Goal: Use online tool/utility: Utilize a website feature to perform a specific function

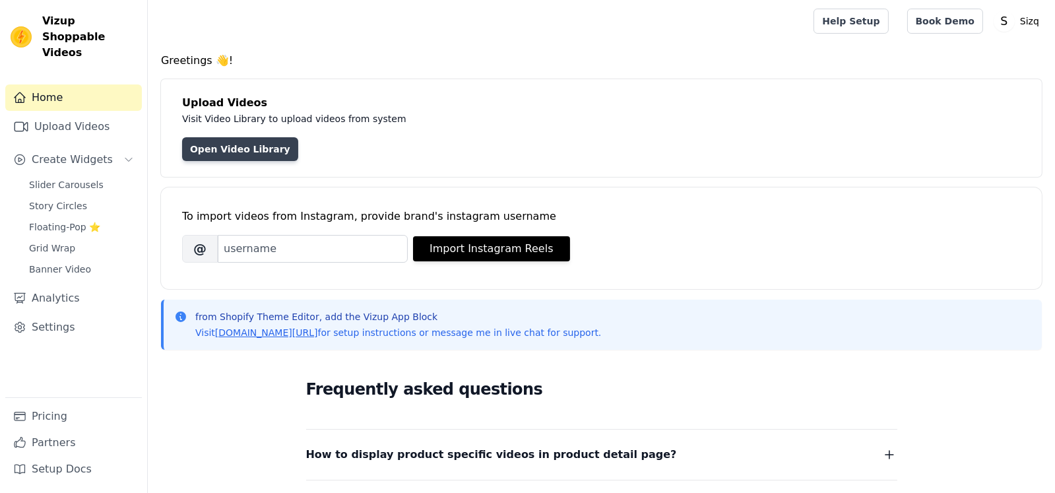
click at [247, 152] on link "Open Video Library" at bounding box center [240, 149] width 116 height 24
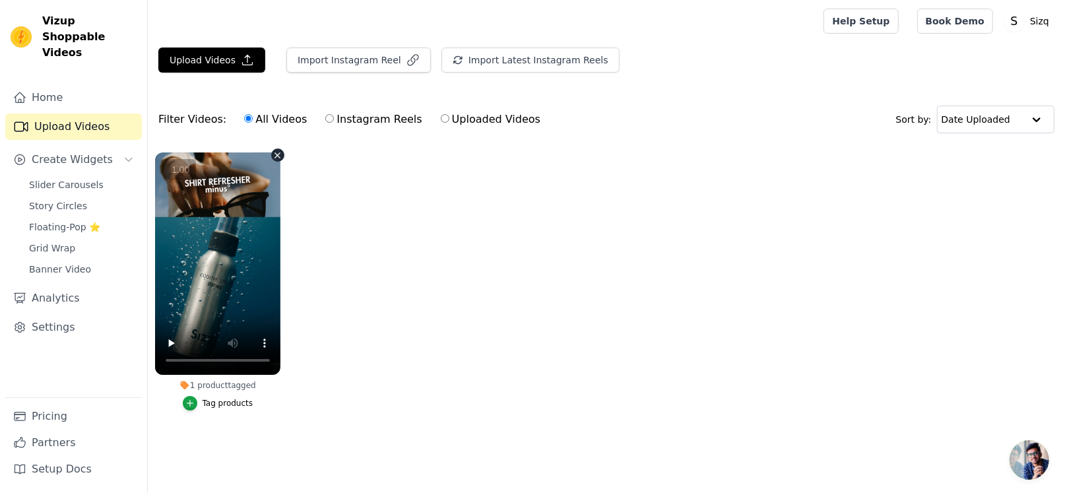
click at [276, 152] on div at bounding box center [217, 263] width 125 height 222
click at [276, 155] on div at bounding box center [217, 263] width 125 height 222
click at [192, 57] on button "Upload Videos" at bounding box center [211, 60] width 107 height 25
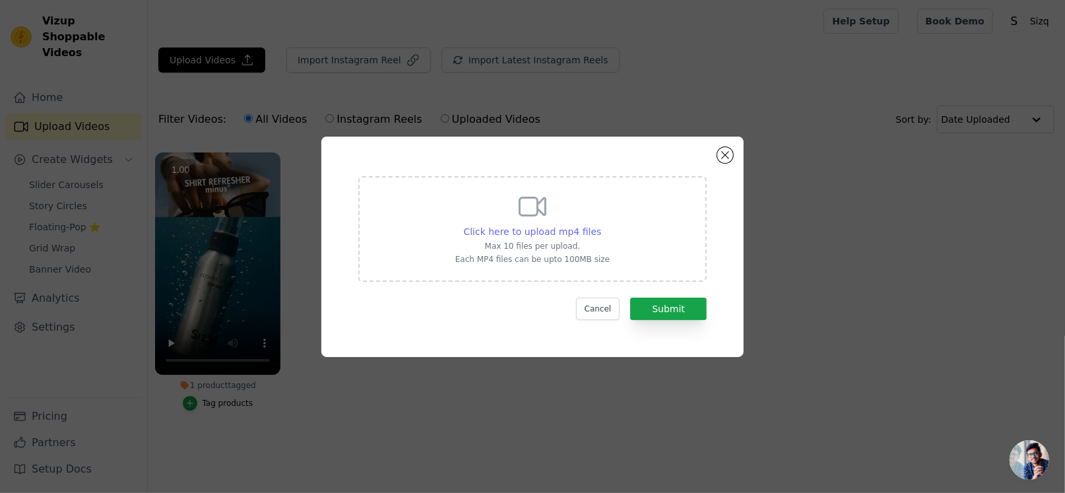
click at [572, 231] on span "Click here to upload mp4 files" at bounding box center [533, 231] width 138 height 11
click at [600, 225] on input "Click here to upload mp4 files Max 10 files per upload. Each MP4 files can be u…" at bounding box center [600, 224] width 1 height 1
type input "C:\fakepath\SHirt refresher minus° (2).mp4"
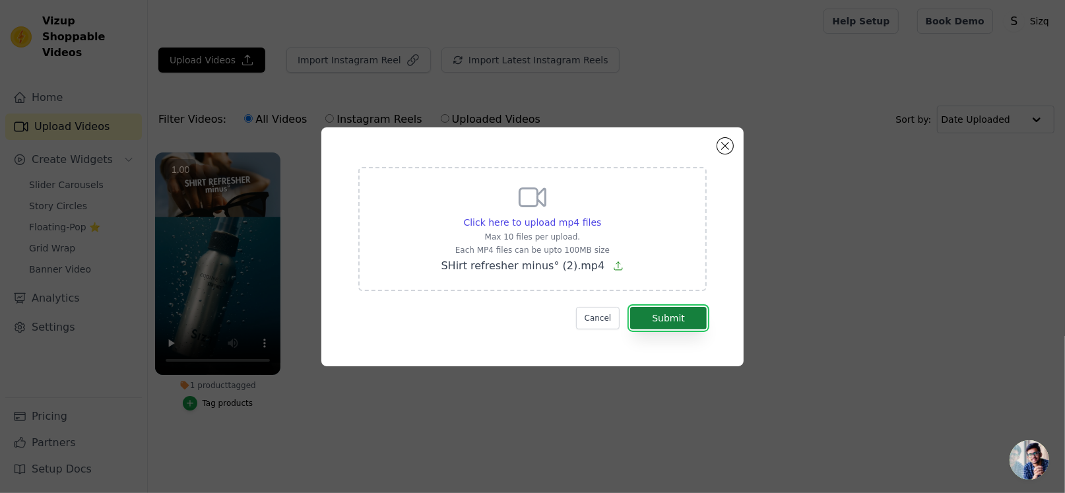
click at [667, 319] on button "Submit" at bounding box center [668, 318] width 77 height 22
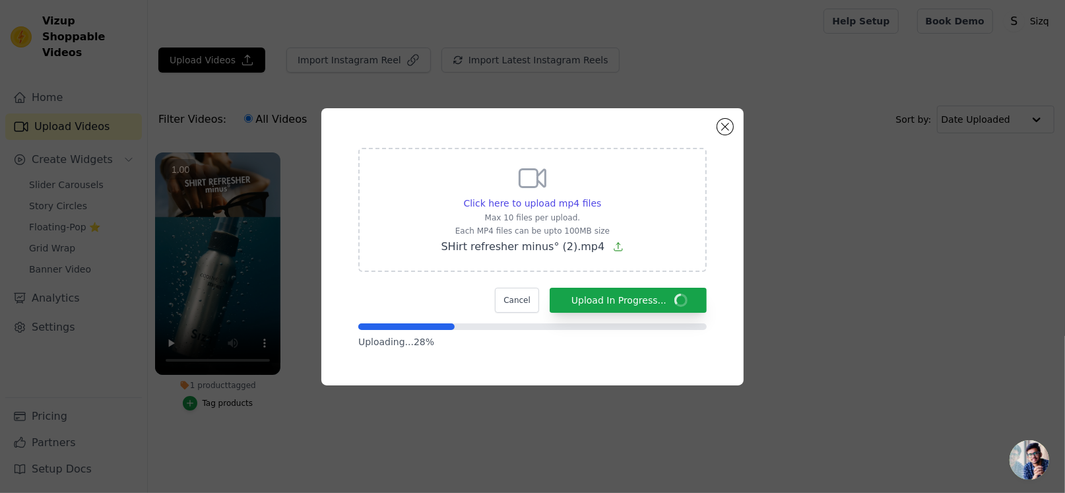
click at [777, 396] on ul "1 product tagged Tag products" at bounding box center [606, 294] width 917 height 299
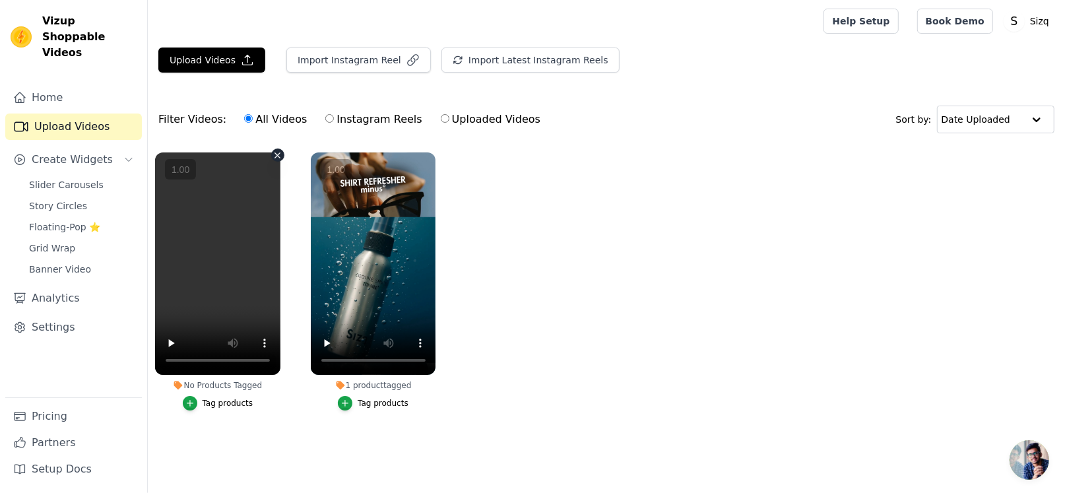
click at [167, 340] on div at bounding box center [217, 263] width 125 height 222
click at [216, 252] on div at bounding box center [217, 263] width 125 height 222
click at [743, 385] on ul "No Products Tagged Tag products 1 product tagged Tag products" at bounding box center [606, 294] width 917 height 299
click at [277, 154] on div at bounding box center [217, 263] width 125 height 222
click at [225, 55] on button "Upload Videos" at bounding box center [211, 60] width 107 height 25
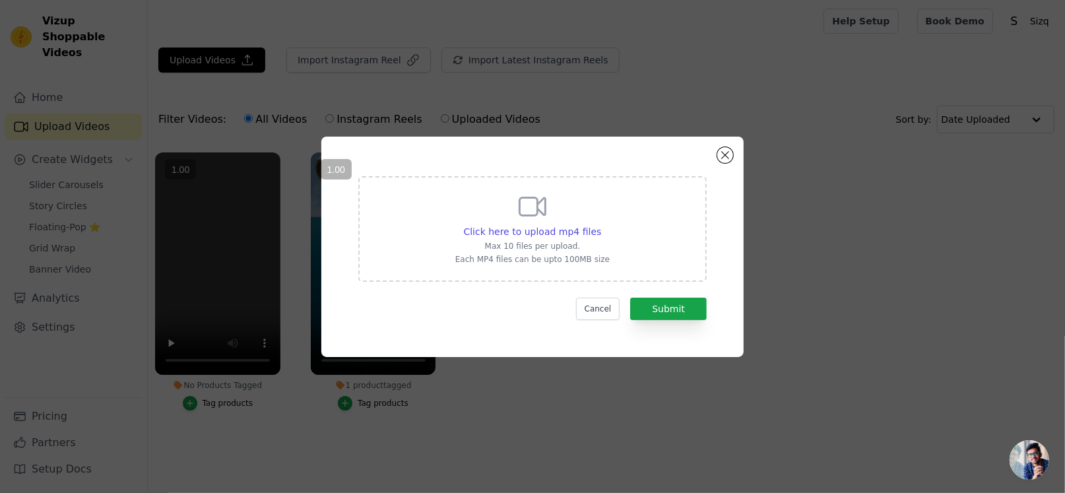
click at [538, 417] on div "Click here to upload mp4 files Max 10 files per upload. Each MP4 files can be u…" at bounding box center [532, 246] width 1065 height 493
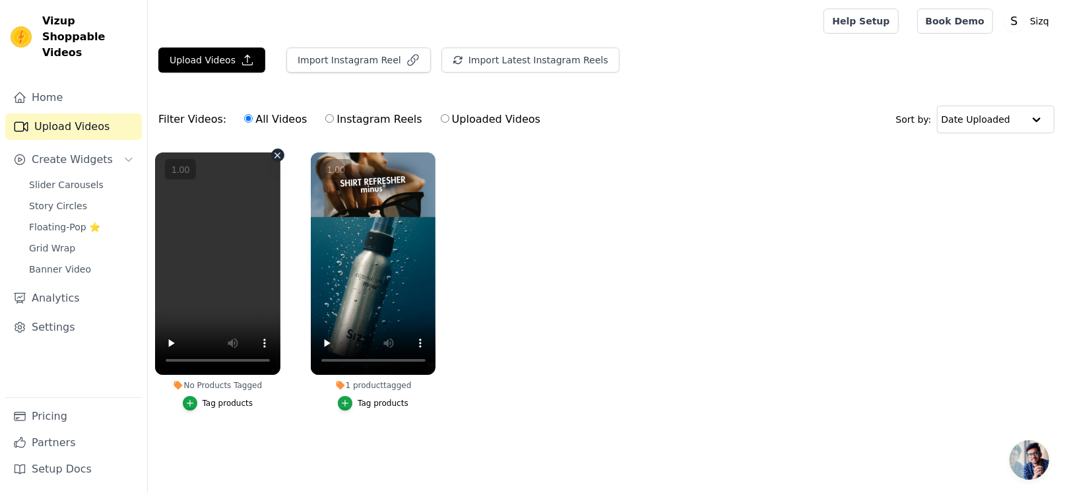
click at [170, 343] on div at bounding box center [217, 263] width 125 height 222
click at [207, 60] on button "Upload Videos" at bounding box center [211, 60] width 107 height 25
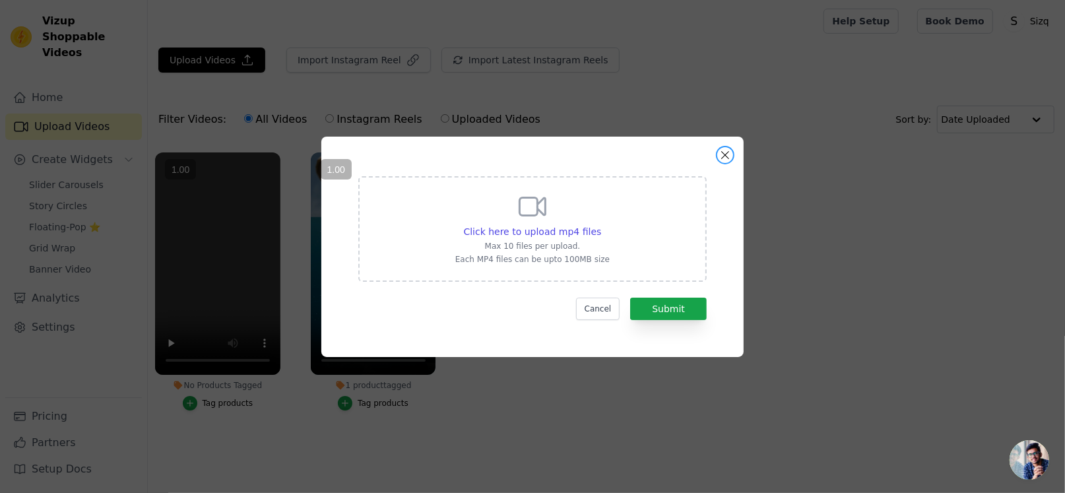
drag, startPoint x: 725, startPoint y: 152, endPoint x: 753, endPoint y: 156, distance: 28.6
click at [725, 152] on button "Close modal" at bounding box center [725, 155] width 16 height 16
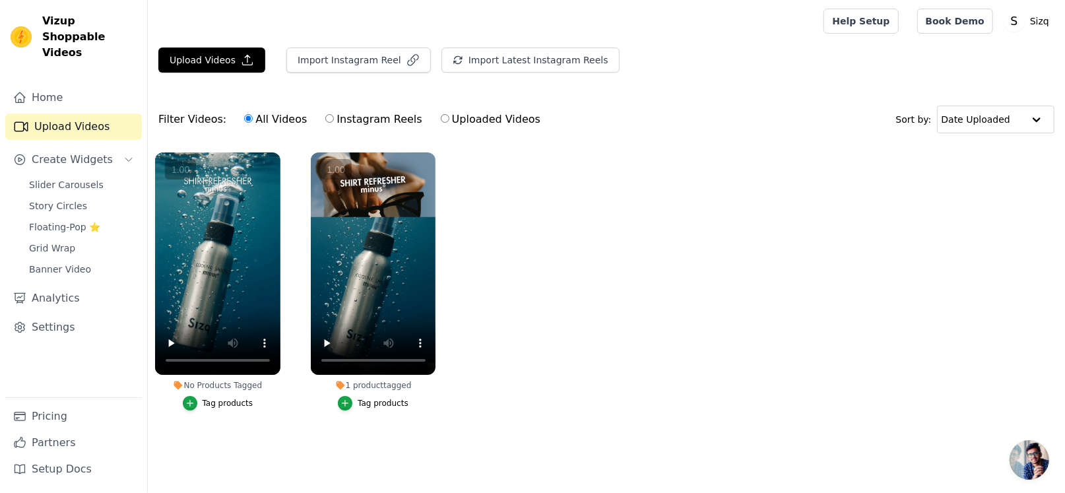
click at [598, 358] on ul "No Products Tagged Tag products 1 product tagged Tag products" at bounding box center [606, 294] width 917 height 299
click at [208, 403] on div "Tag products" at bounding box center [228, 403] width 51 height 11
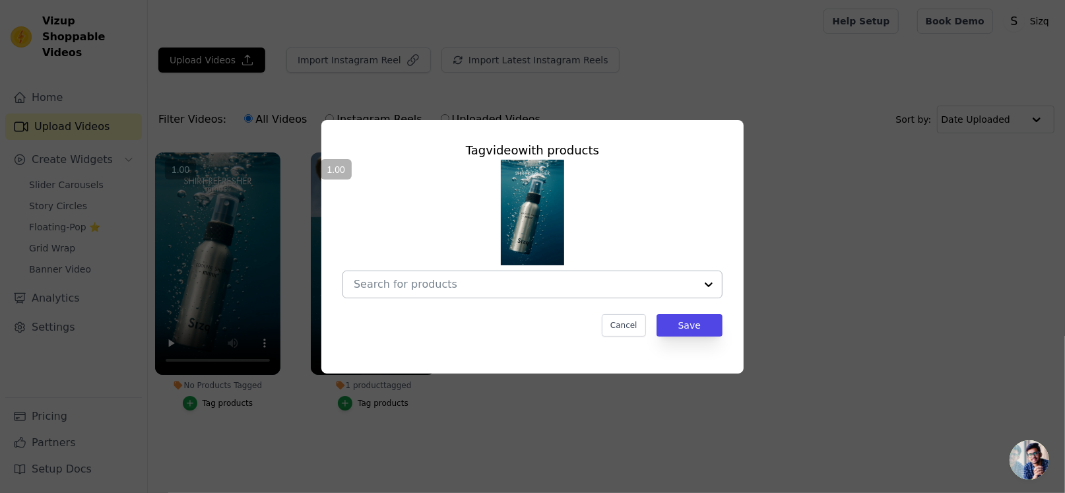
click at [525, 283] on input "No Products Tagged Tag video with products Cancel Save Tag products" at bounding box center [525, 284] width 342 height 13
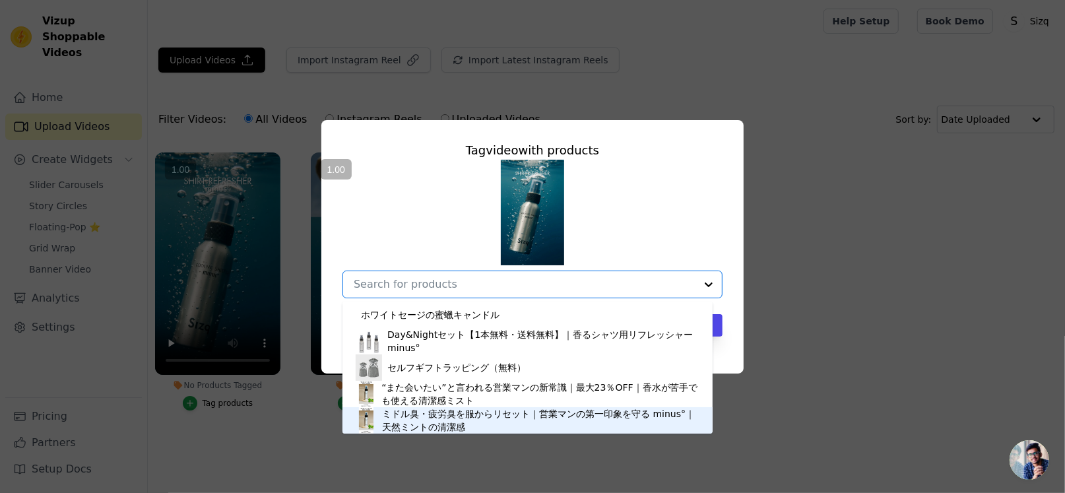
click at [451, 420] on div "ミドル臭・疲労臭を服からリセット｜営業マンの第一印象を守る minus°｜天然ミントの清潔感" at bounding box center [540, 420] width 317 height 26
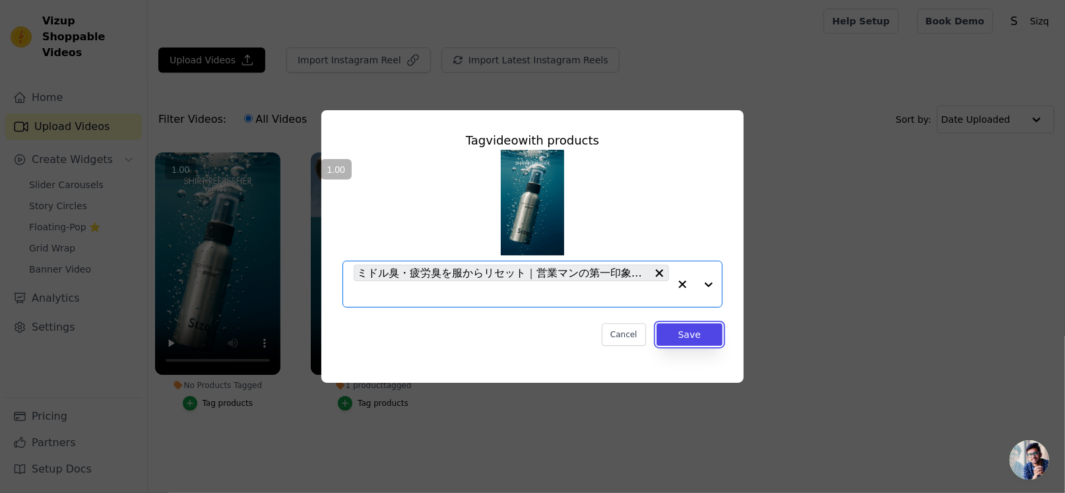
drag, startPoint x: 693, startPoint y: 340, endPoint x: 613, endPoint y: 371, distance: 86.5
click at [694, 340] on button "Save" at bounding box center [689, 334] width 66 height 22
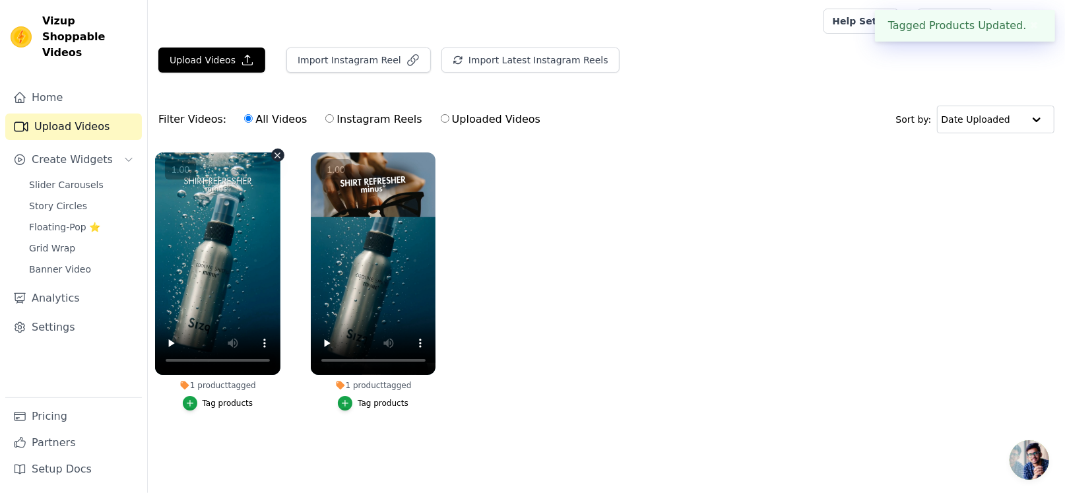
click at [170, 342] on div at bounding box center [217, 263] width 125 height 222
click at [227, 267] on div at bounding box center [217, 263] width 125 height 222
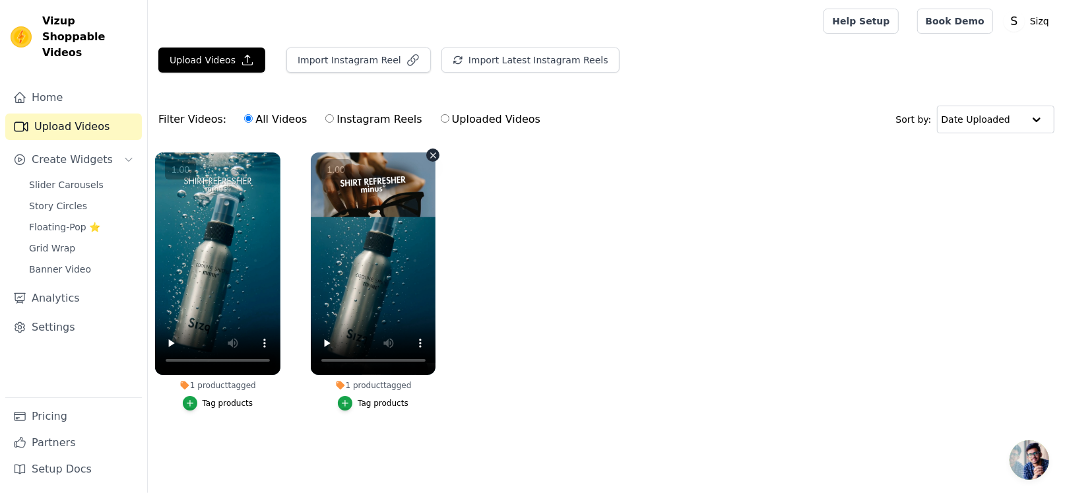
click at [392, 239] on div at bounding box center [373, 263] width 125 height 222
click at [432, 152] on div at bounding box center [373, 263] width 125 height 222
click at [421, 344] on div at bounding box center [373, 263] width 125 height 222
click at [594, 285] on ul "1 product tagged Tag products 1 product tagged Tag products" at bounding box center [606, 294] width 917 height 299
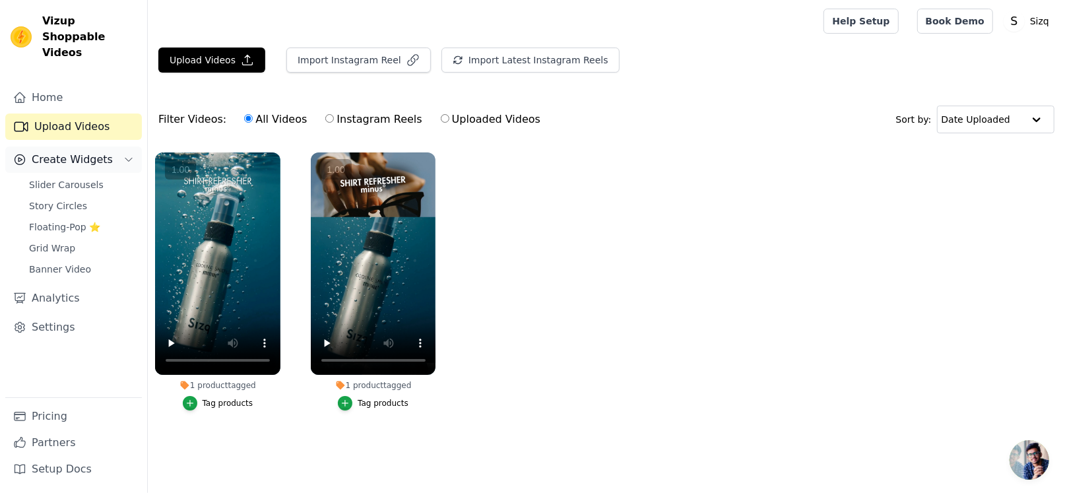
click at [60, 152] on span "Create Widgets" at bounding box center [72, 160] width 81 height 16
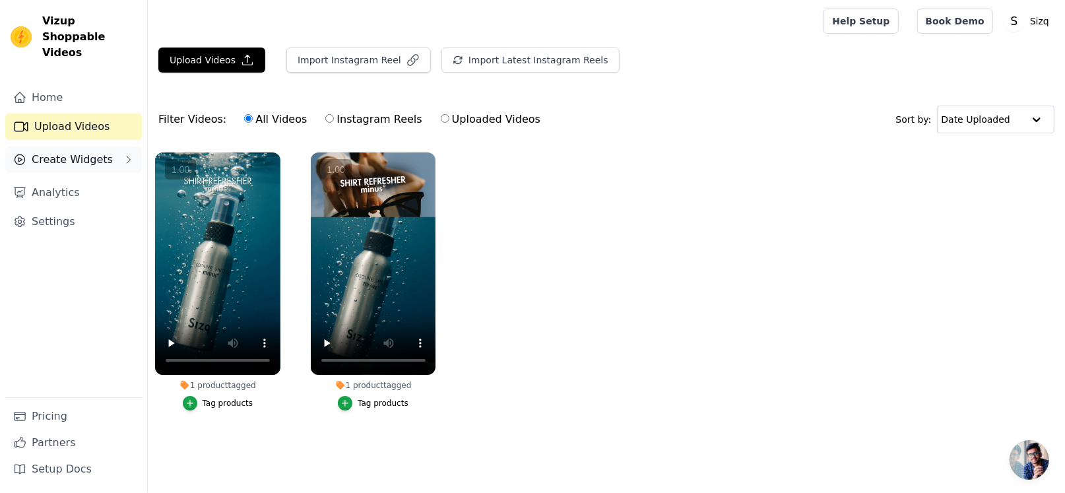
click at [60, 152] on span "Create Widgets" at bounding box center [72, 160] width 81 height 16
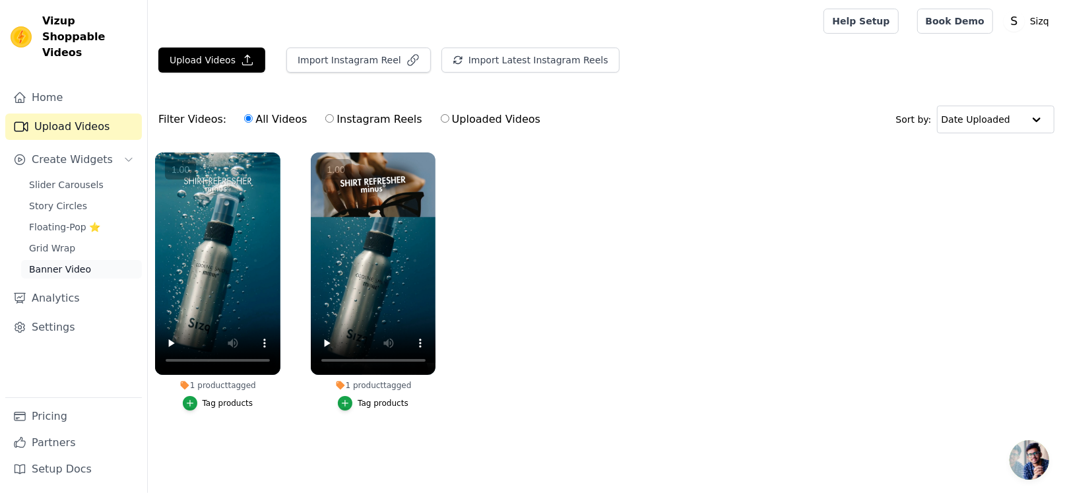
click at [48, 263] on span "Banner Video" at bounding box center [60, 269] width 62 height 13
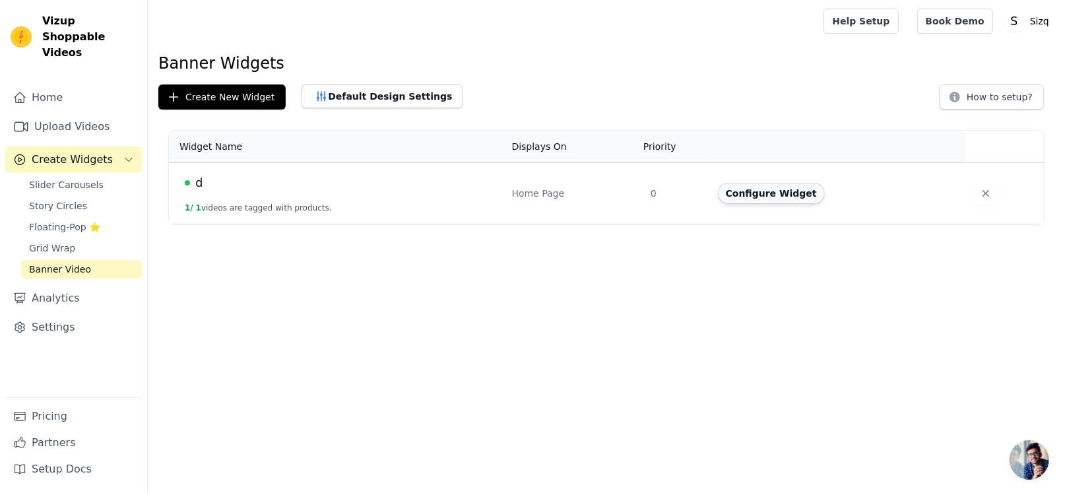
click at [774, 195] on button "Configure Widget" at bounding box center [771, 193] width 107 height 21
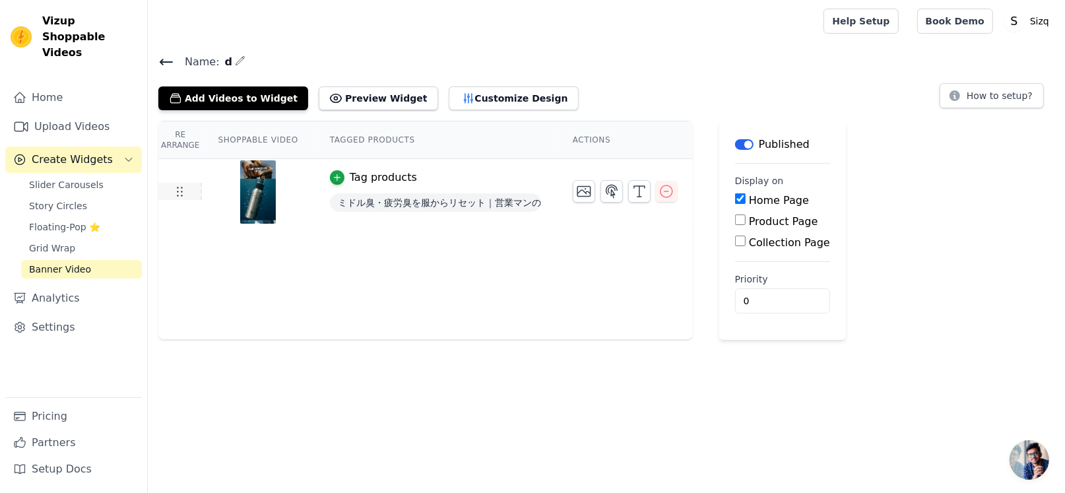
click at [179, 194] on icon at bounding box center [180, 191] width 16 height 16
click at [660, 190] on icon "button" at bounding box center [666, 191] width 12 height 12
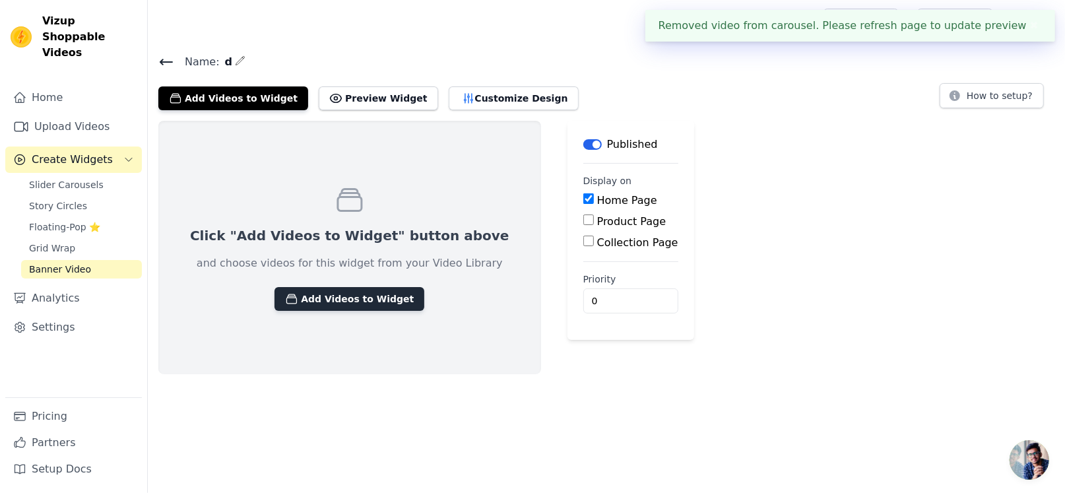
click at [311, 296] on button "Add Videos to Widget" at bounding box center [349, 299] width 150 height 24
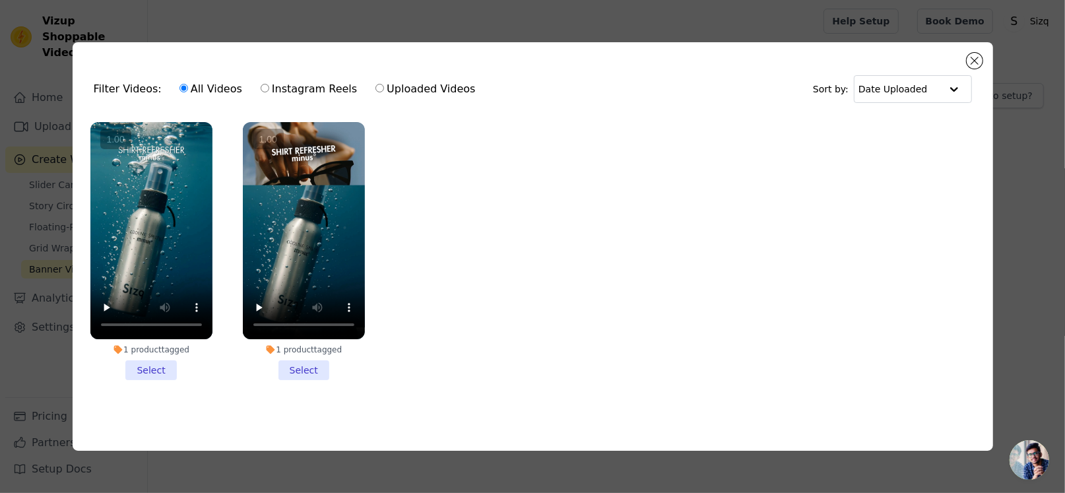
click at [135, 261] on div at bounding box center [151, 230] width 122 height 217
click at [0, 0] on input "1 product tagged Select" at bounding box center [0, 0] width 0 height 0
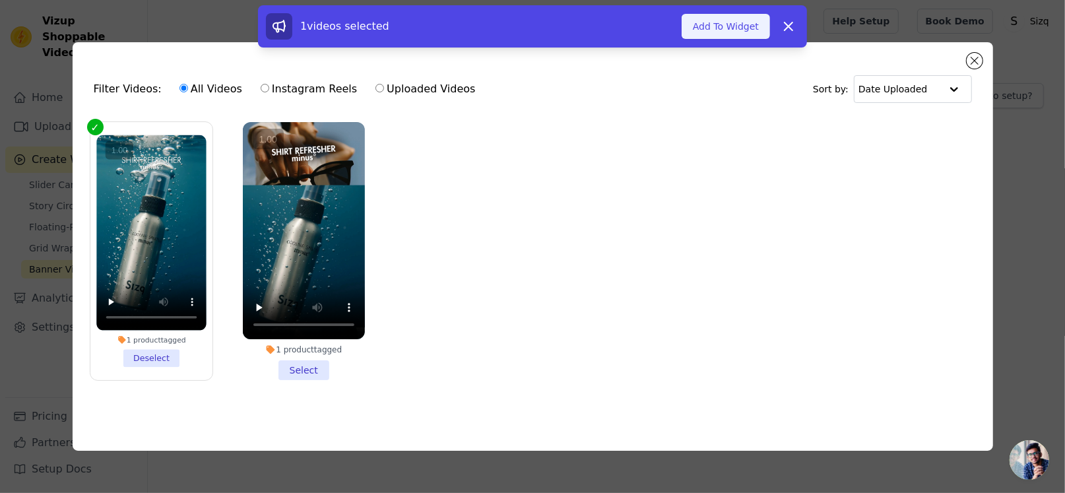
click at [729, 24] on button "Add To Widget" at bounding box center [726, 26] width 88 height 25
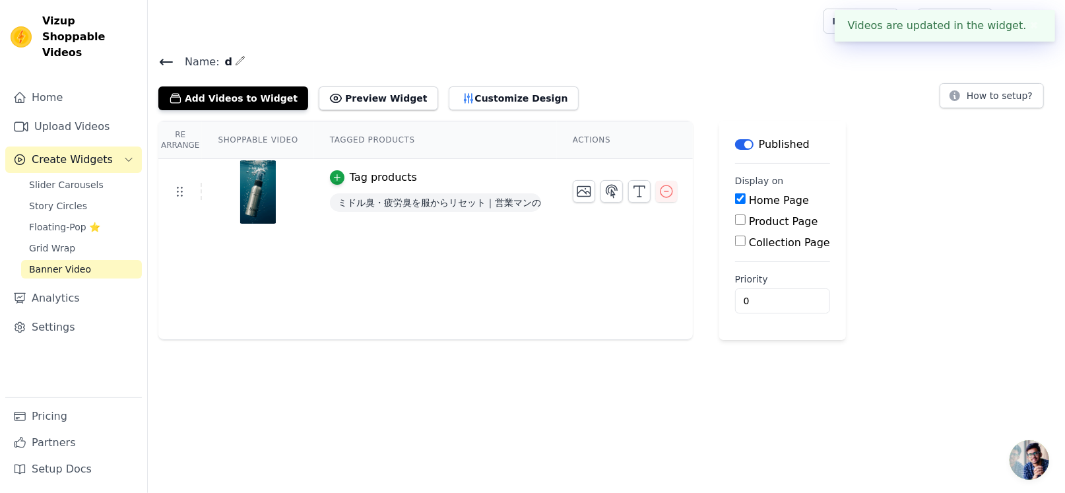
click at [951, 199] on div "Re Arrange Shoppable Video Tagged Products Actions Tag products ミドル臭・疲労臭を服からリセッ…" at bounding box center [606, 230] width 917 height 219
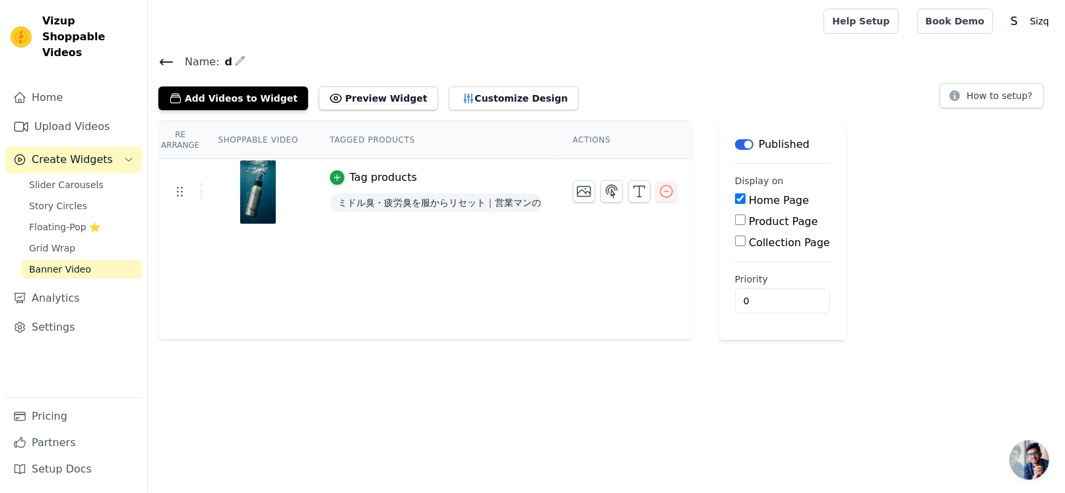
click at [961, 305] on div "Re Arrange Shoppable Video Tagged Products Actions Tag products ミドル臭・疲労臭を服からリセッ…" at bounding box center [606, 230] width 917 height 219
click at [957, 292] on div "Re Arrange Shoppable Video Tagged Products Actions Tag products ミドル臭・疲労臭を服からリセッ…" at bounding box center [606, 230] width 917 height 219
drag, startPoint x: 325, startPoint y: 394, endPoint x: 441, endPoint y: 16, distance: 395.3
click at [325, 340] on html "Vizup Shoppable Videos Home Upload Videos Create Widgets Slider Carousels Story…" at bounding box center [532, 170] width 1065 height 340
